Goal: Check status: Check status

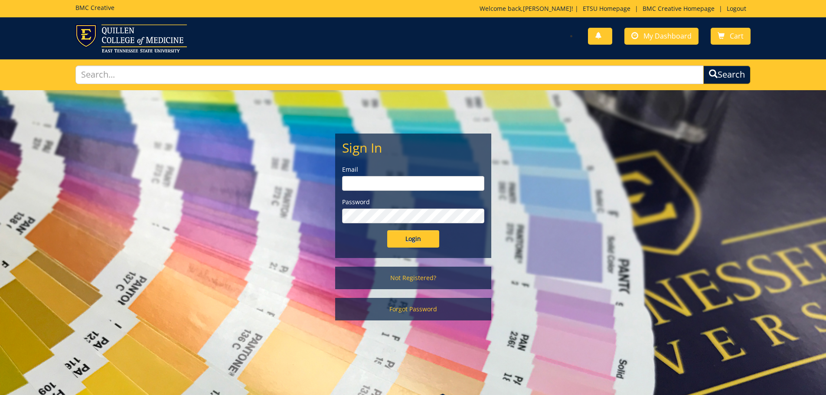
click at [378, 182] on input "email" at bounding box center [413, 183] width 142 height 15
type input "[EMAIL_ADDRESS][DOMAIN_NAME]"
click at [387, 230] on input "Login" at bounding box center [413, 238] width 52 height 17
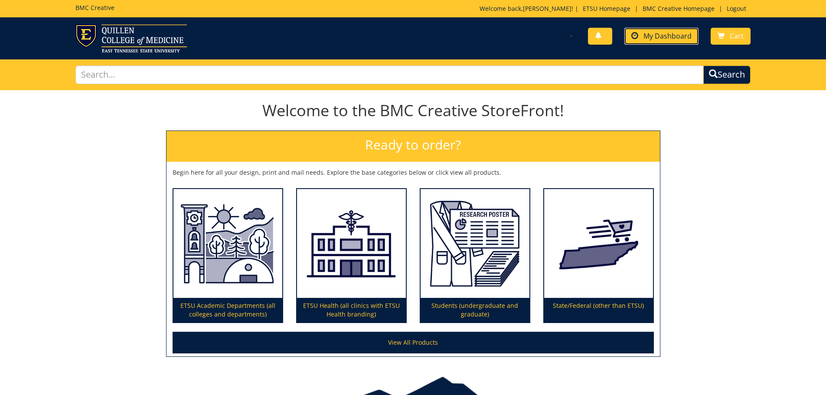
click at [675, 38] on span "My Dashboard" at bounding box center [668, 36] width 48 height 10
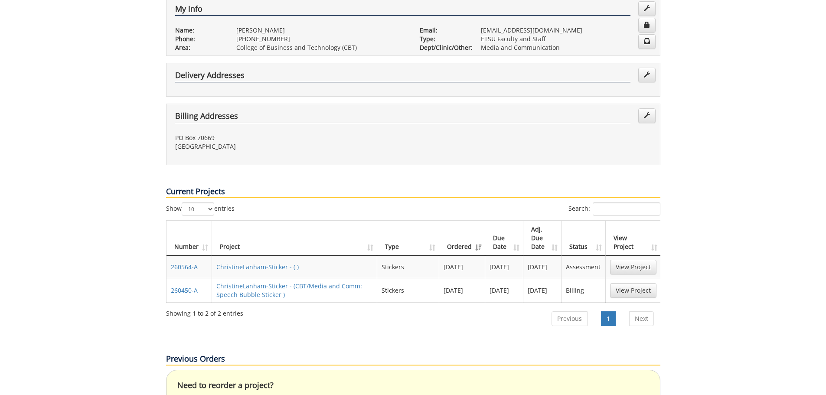
scroll to position [217, 0]
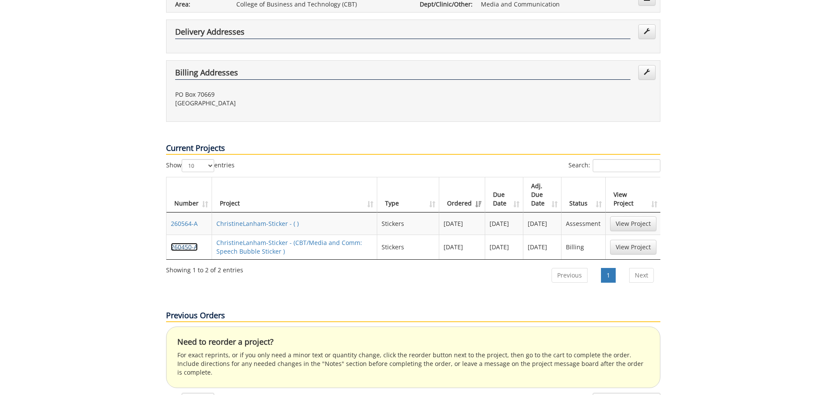
click at [176, 243] on link "260450-A" at bounding box center [184, 247] width 27 height 8
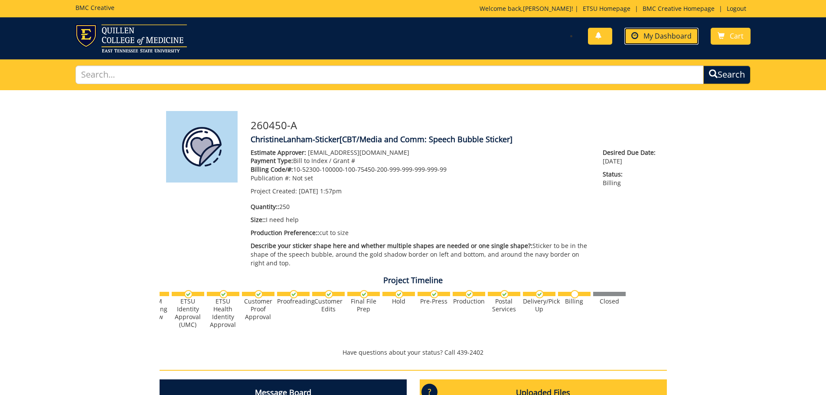
click at [656, 35] on span "My Dashboard" at bounding box center [668, 36] width 48 height 10
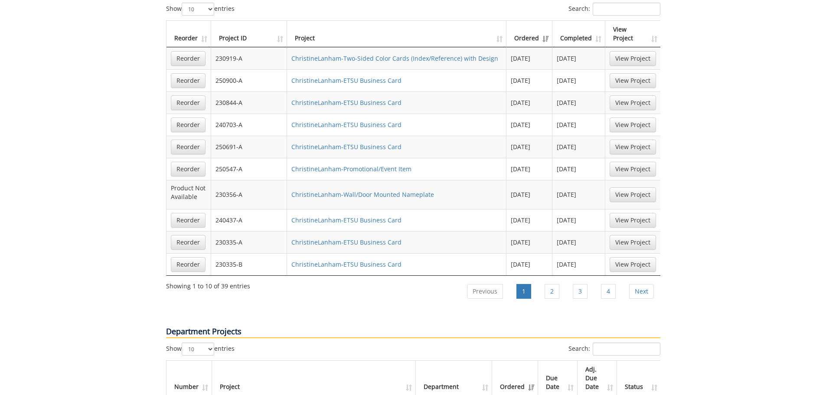
scroll to position [564, 0]
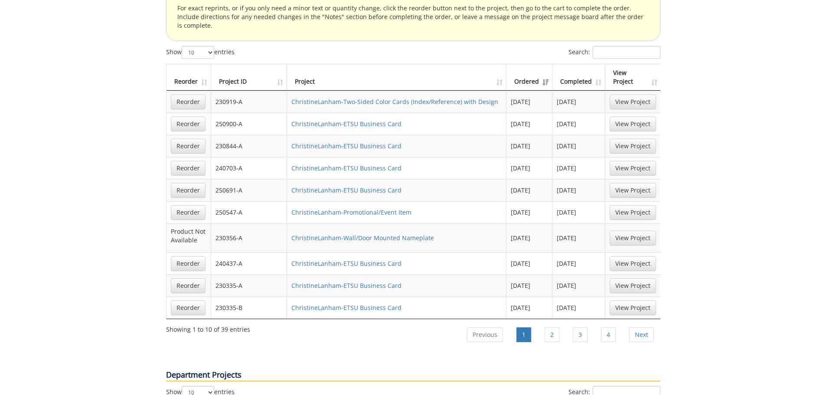
click at [536, 64] on th "Ordered" at bounding box center [530, 77] width 46 height 26
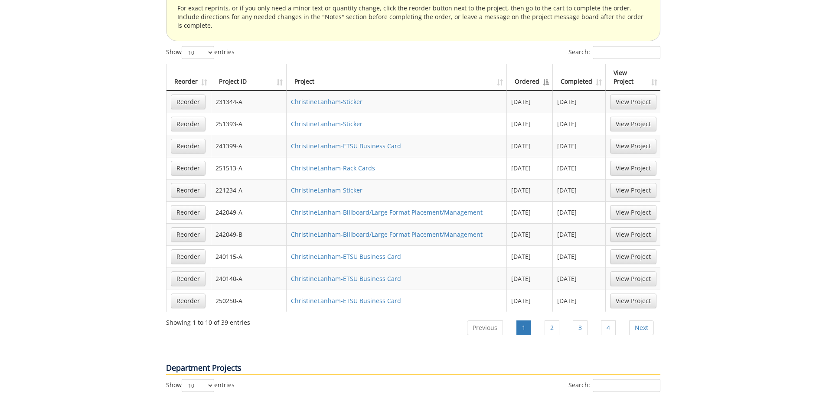
click at [536, 64] on th "Ordered" at bounding box center [530, 77] width 46 height 26
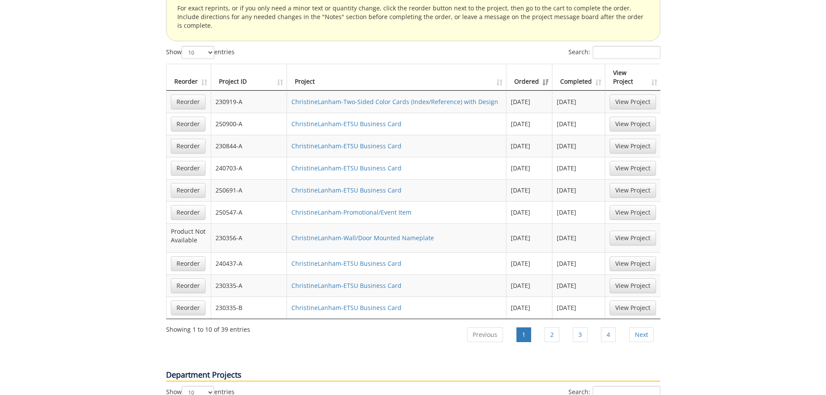
click at [536, 64] on th "Ordered" at bounding box center [530, 77] width 46 height 26
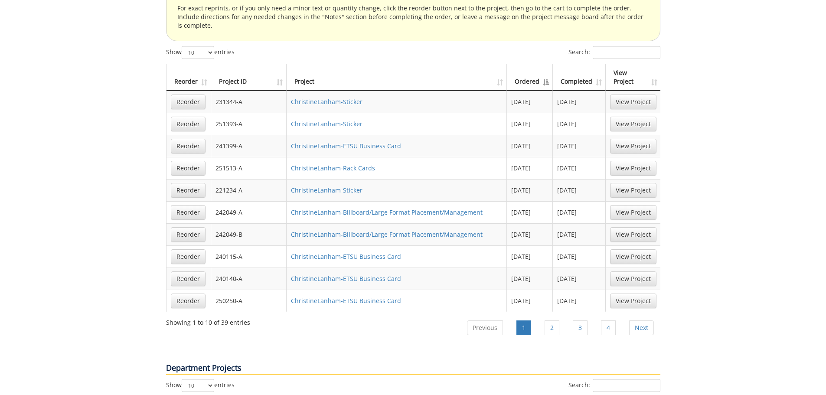
click at [541, 64] on th "Ordered" at bounding box center [530, 77] width 46 height 26
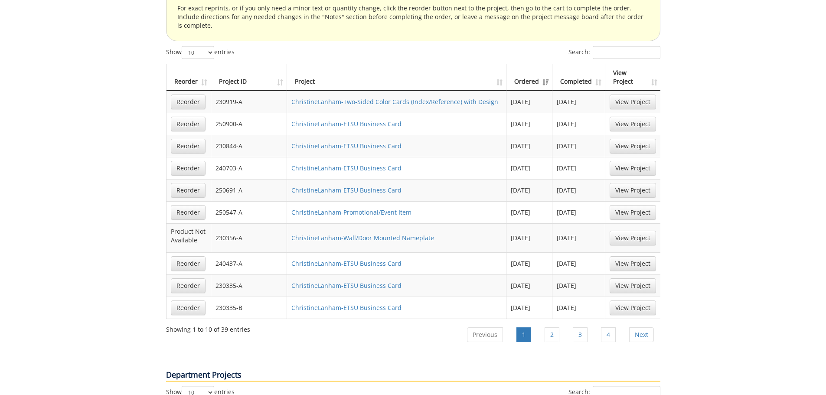
click at [543, 64] on th "Ordered" at bounding box center [530, 77] width 46 height 26
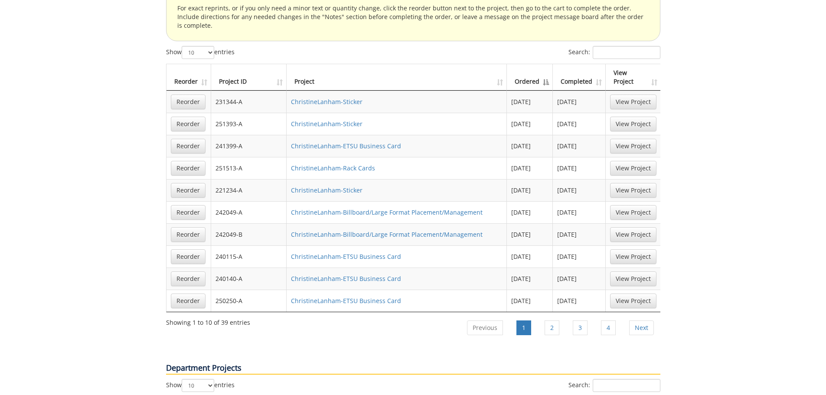
click at [534, 64] on th "Ordered" at bounding box center [530, 77] width 46 height 26
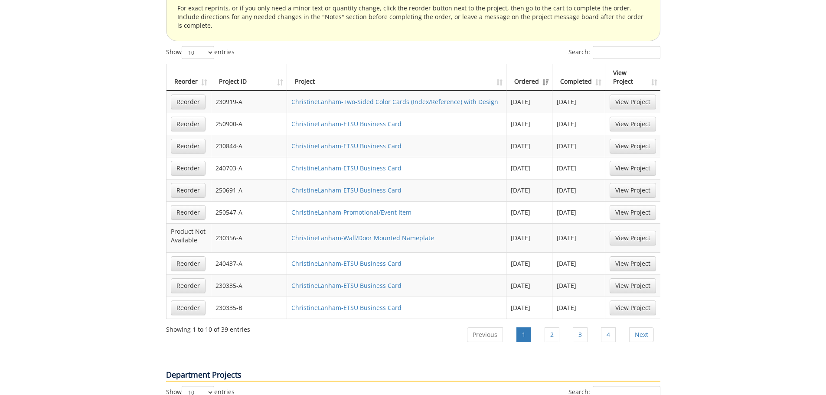
click at [229, 64] on th "Project ID" at bounding box center [249, 77] width 76 height 26
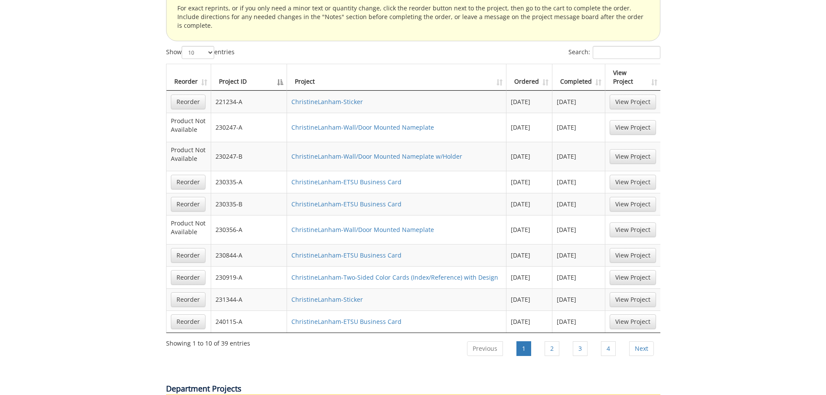
click at [229, 64] on th "Project ID" at bounding box center [249, 77] width 76 height 26
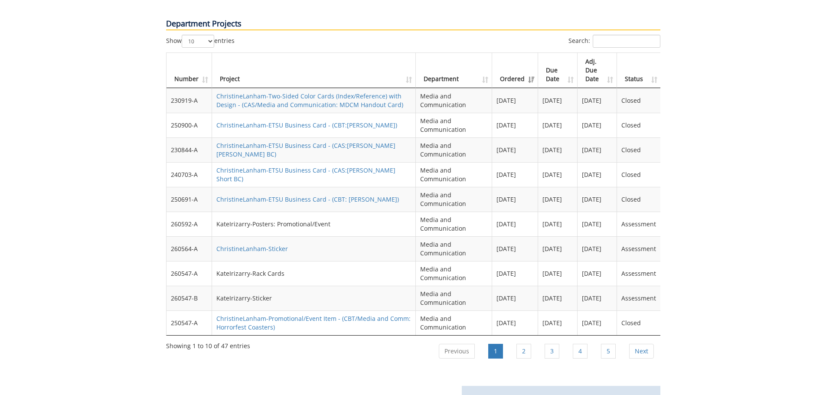
scroll to position [867, 0]
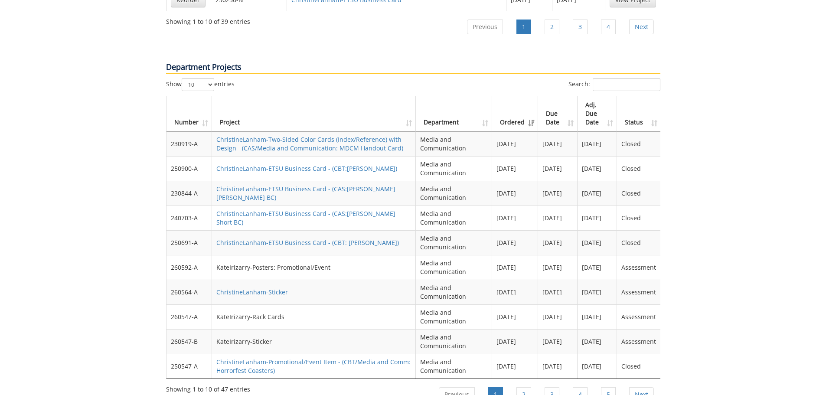
click at [186, 98] on th "Number" at bounding box center [190, 113] width 46 height 35
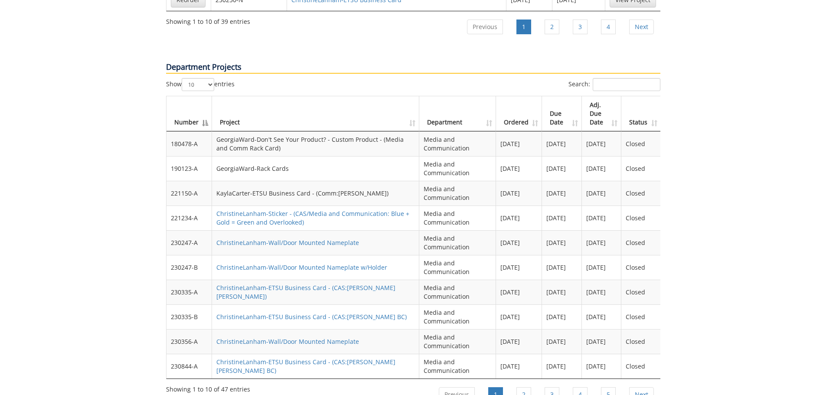
click at [186, 98] on th "Number" at bounding box center [190, 113] width 46 height 35
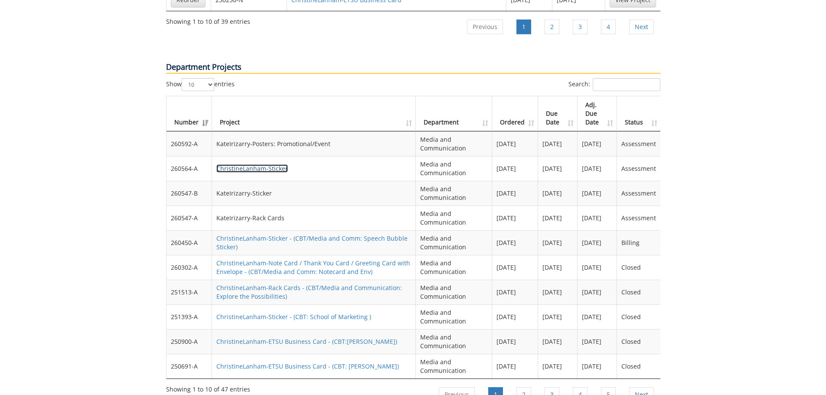
click at [251, 164] on link "ChristineLanham-Sticker" at bounding box center [252, 168] width 72 height 8
click at [285, 234] on link "ChristineLanham-Sticker - (CBT/Media and Comm: Speech Bubble Sticker)" at bounding box center [311, 242] width 191 height 17
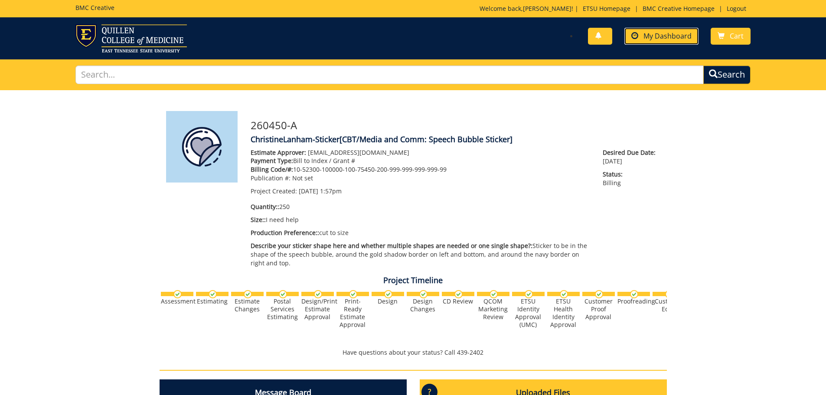
click at [665, 41] on link "My Dashboard" at bounding box center [661, 36] width 74 height 17
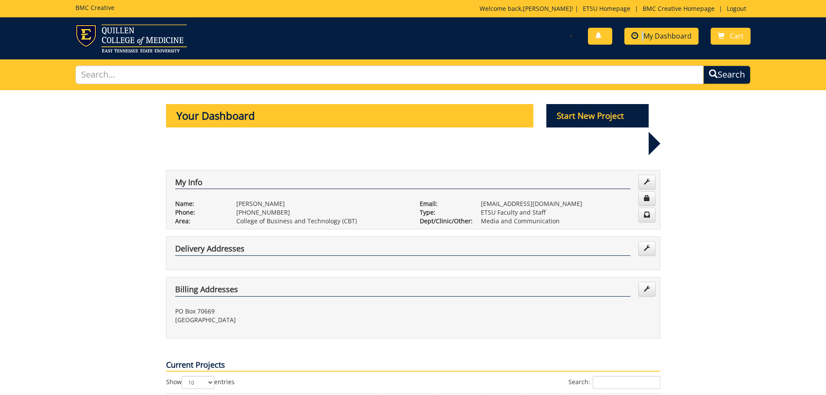
click at [647, 32] on div "You have no new notifications My Dashboard Cart" at bounding box center [585, 36] width 344 height 25
click at [658, 40] on span "My Dashboard" at bounding box center [668, 36] width 48 height 10
